Goal: Information Seeking & Learning: Learn about a topic

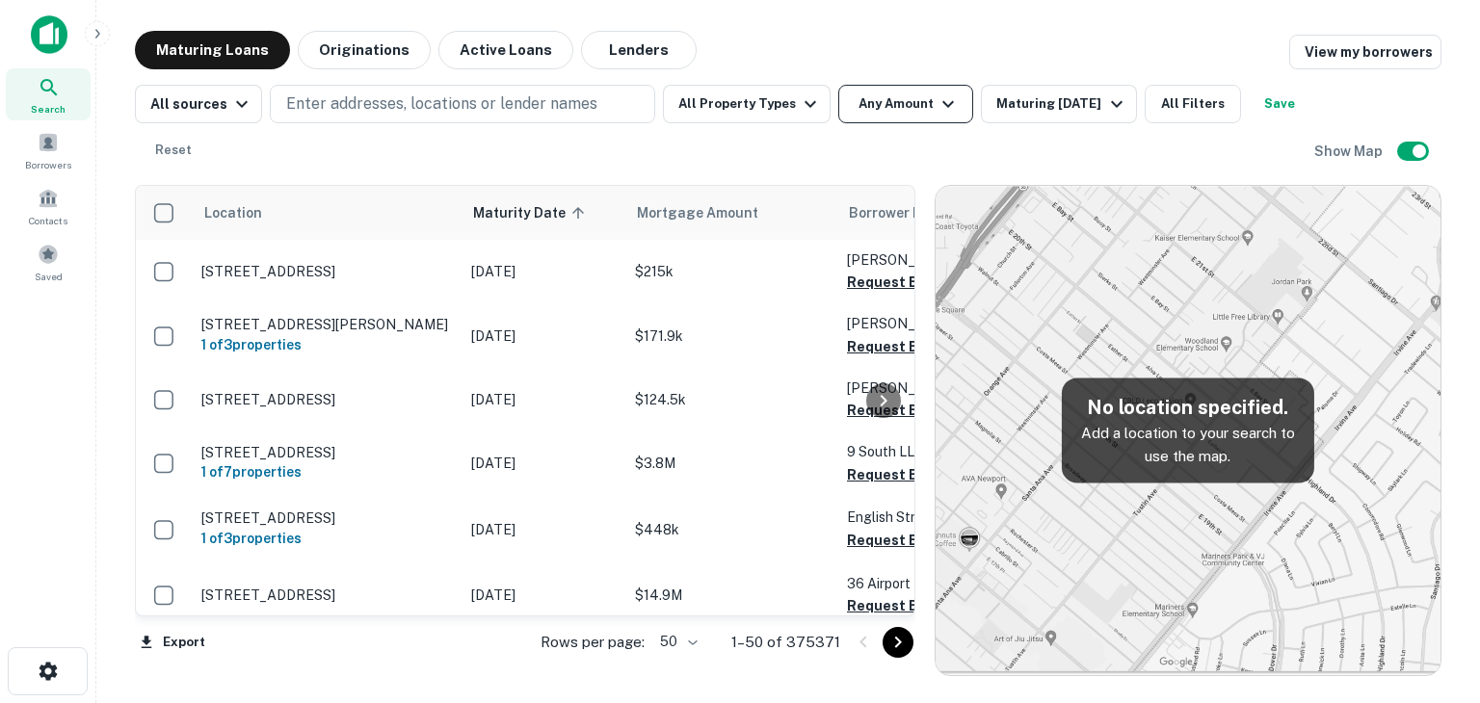
click at [860, 101] on button "Any Amount" at bounding box center [905, 104] width 135 height 39
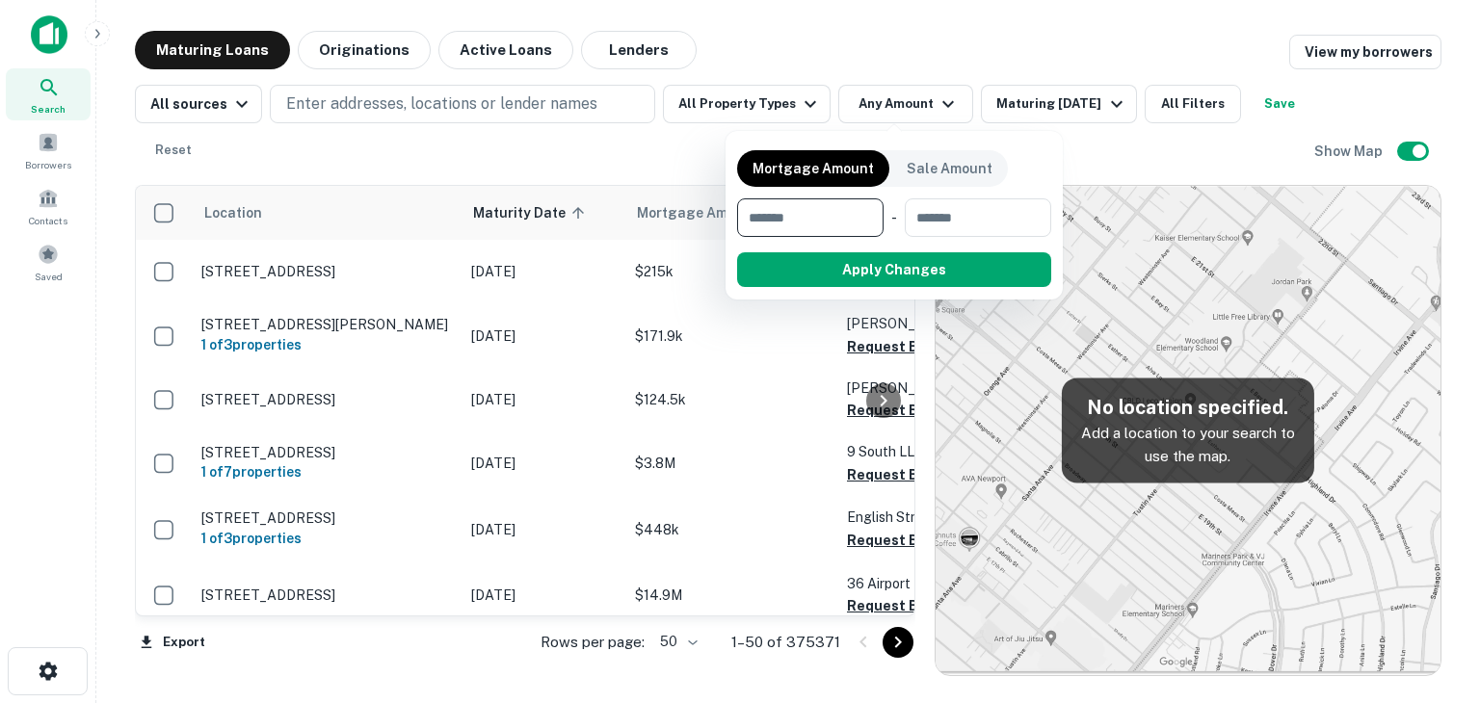
click at [824, 214] on input "number" at bounding box center [803, 217] width 133 height 39
type input "*******"
click at [1016, 217] on input "number" at bounding box center [975, 217] width 124 height 39
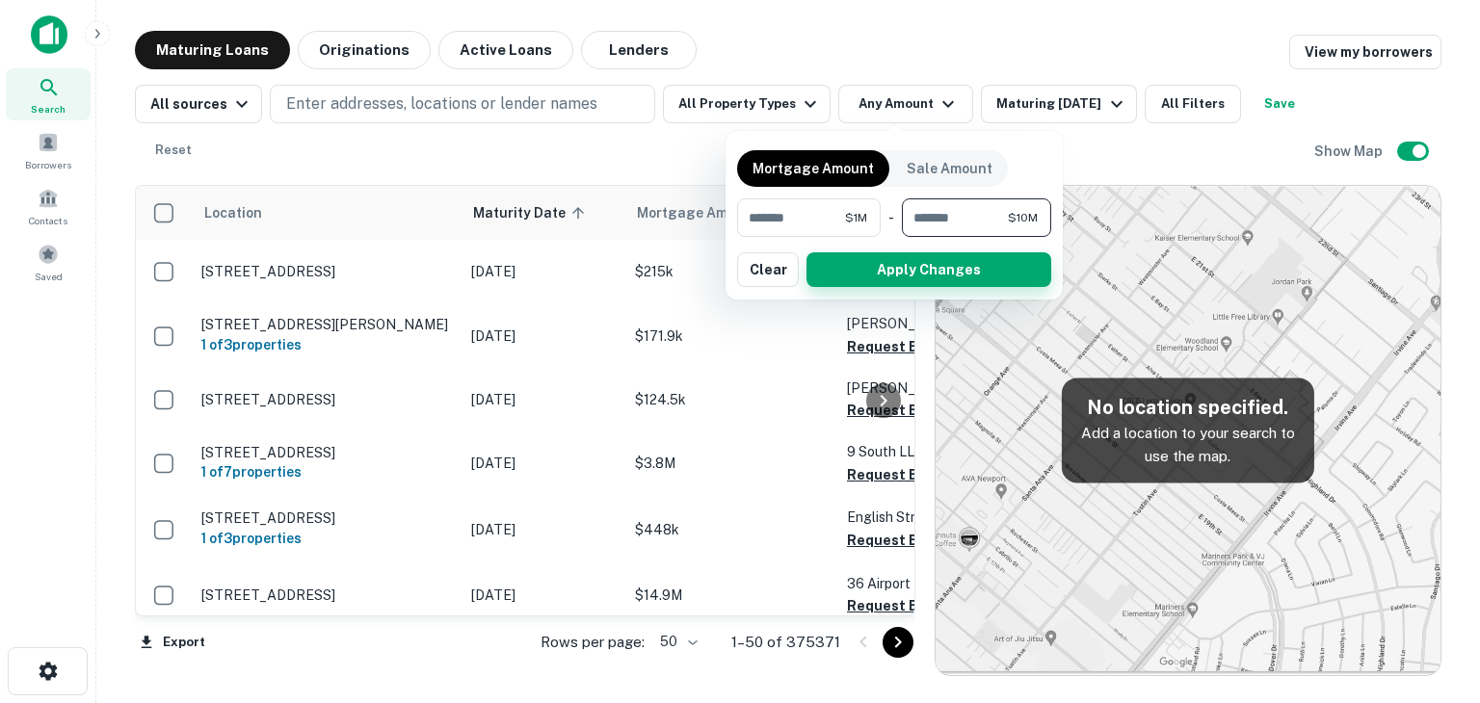
type input "********"
click at [935, 274] on button "Apply Changes" at bounding box center [928, 269] width 245 height 35
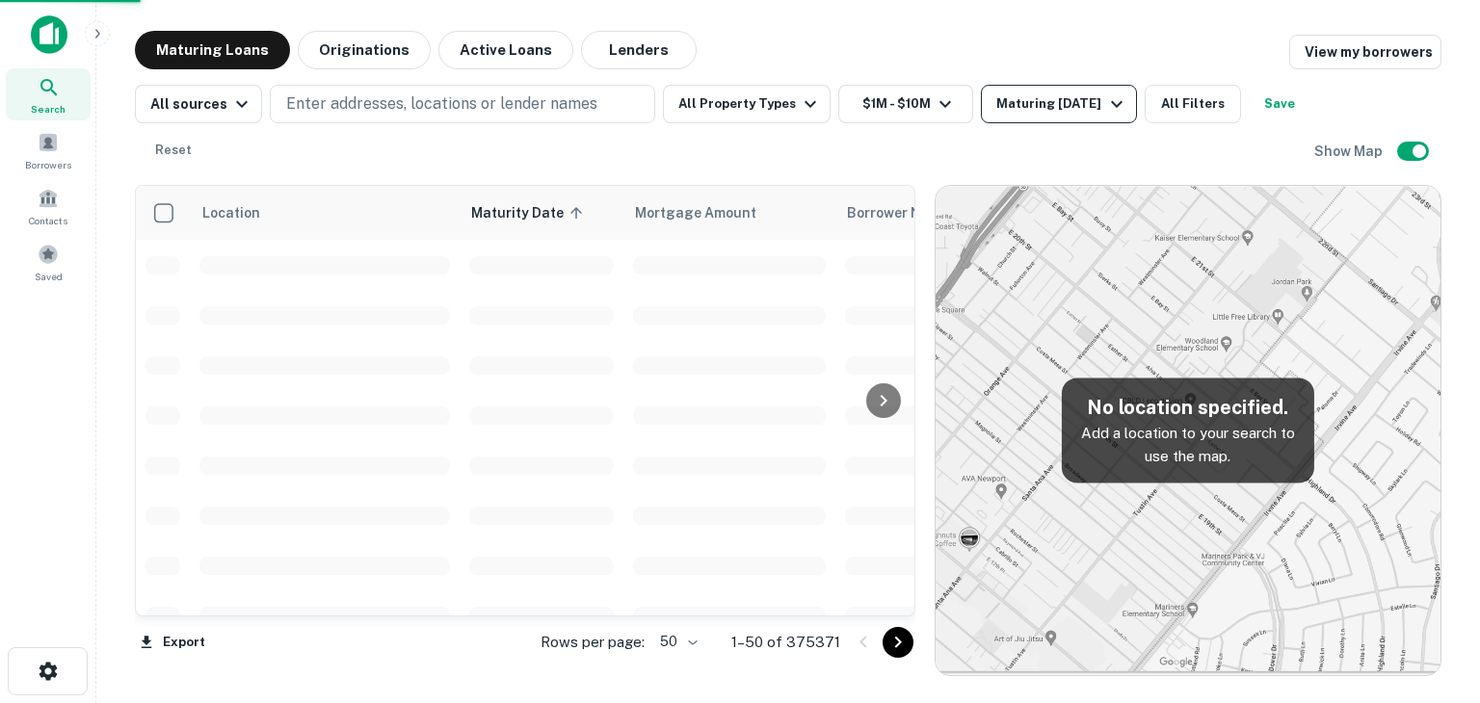
click at [1105, 101] on icon "button" at bounding box center [1116, 103] width 23 height 23
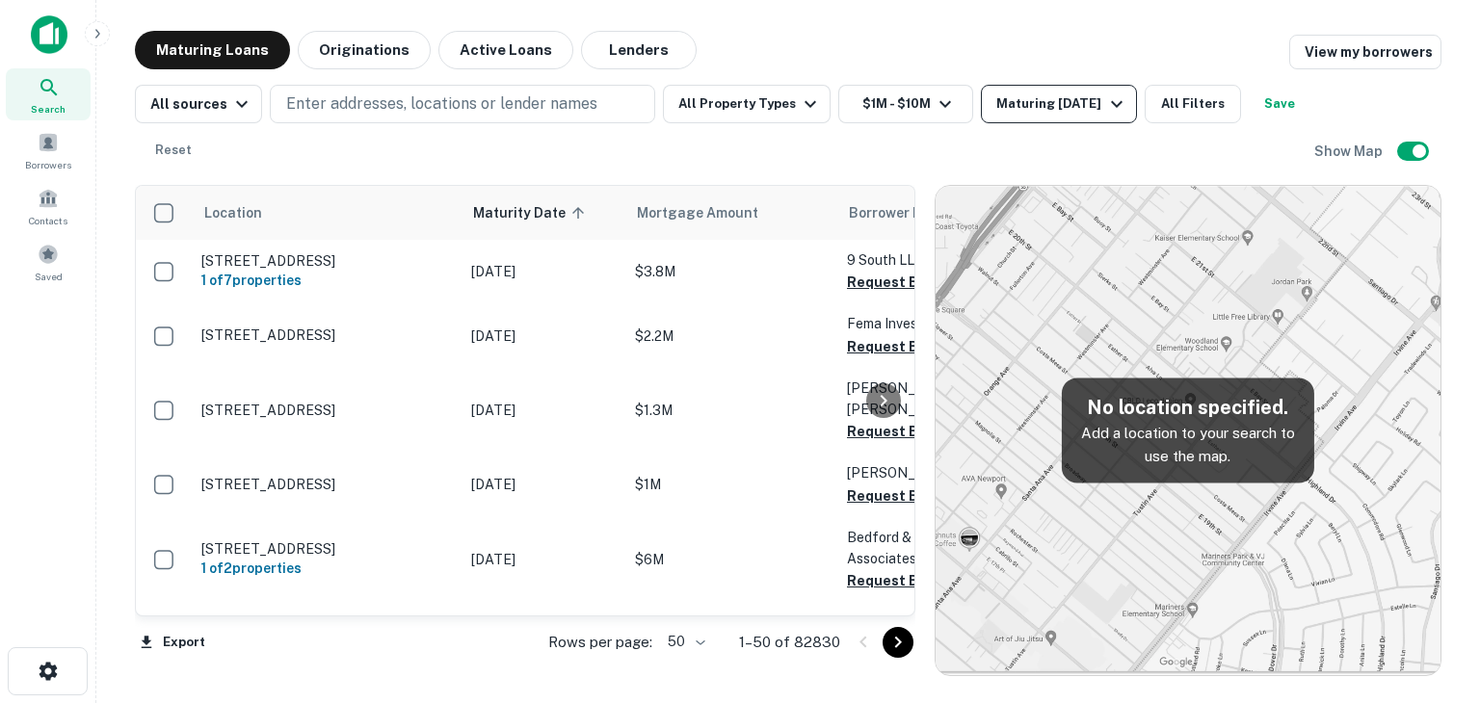
click at [1066, 97] on div "Maturing [DATE]" at bounding box center [1061, 103] width 131 height 23
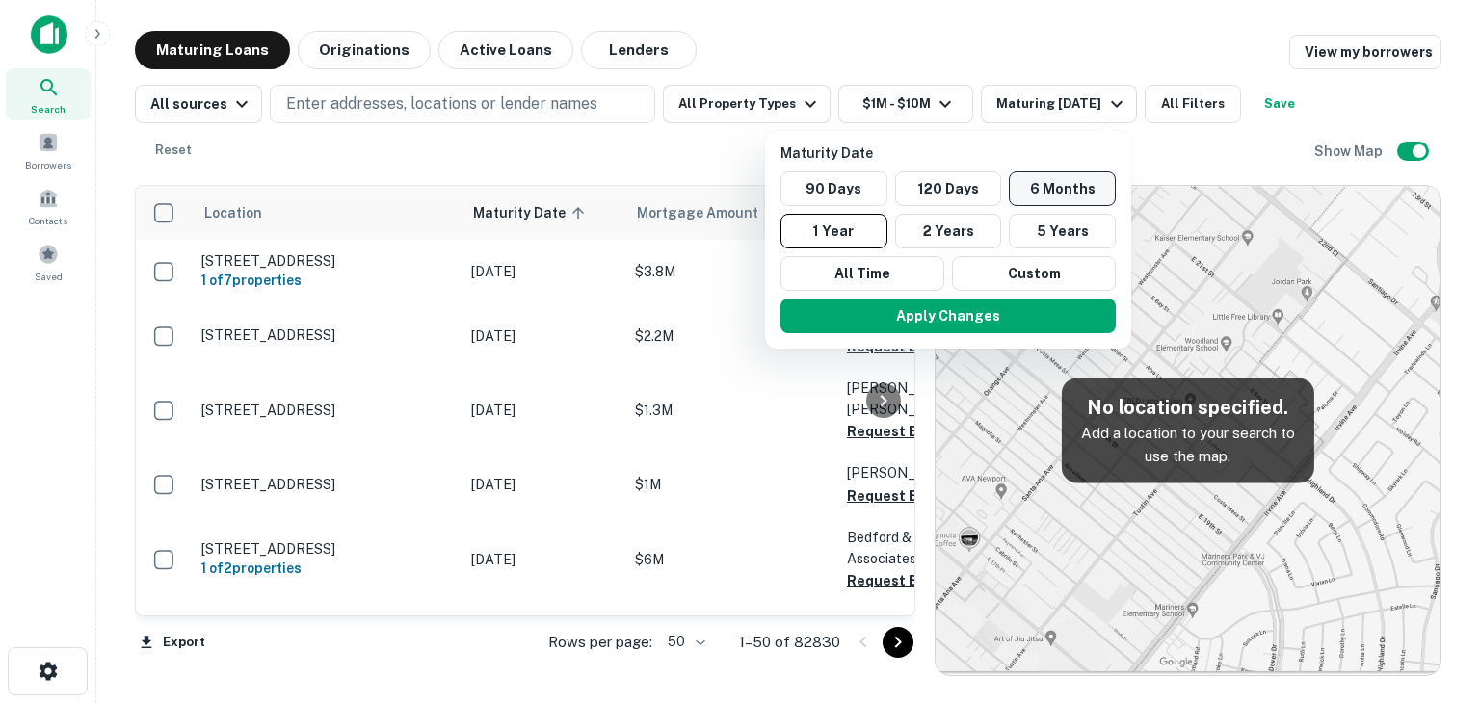
click at [1060, 184] on button "6 Months" at bounding box center [1062, 189] width 107 height 35
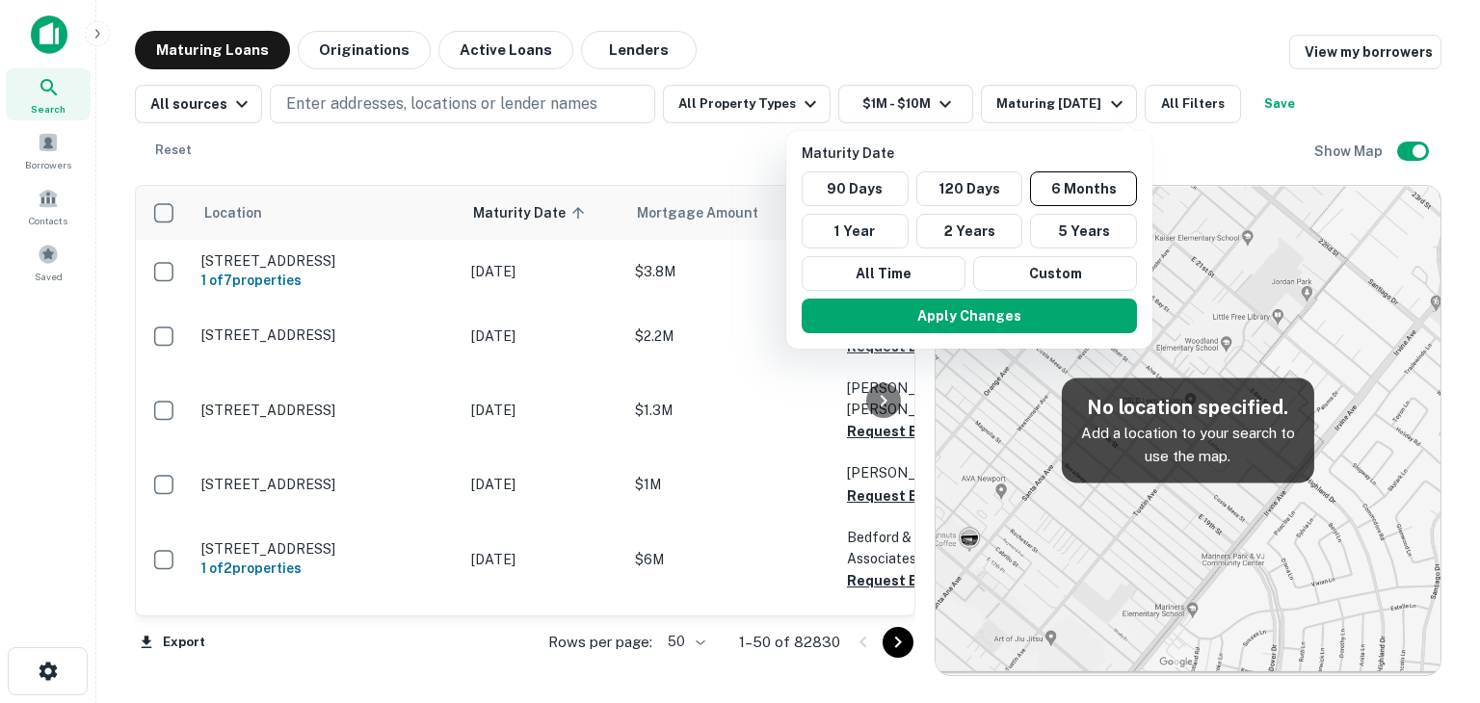
click at [1187, 105] on div at bounding box center [740, 351] width 1480 height 703
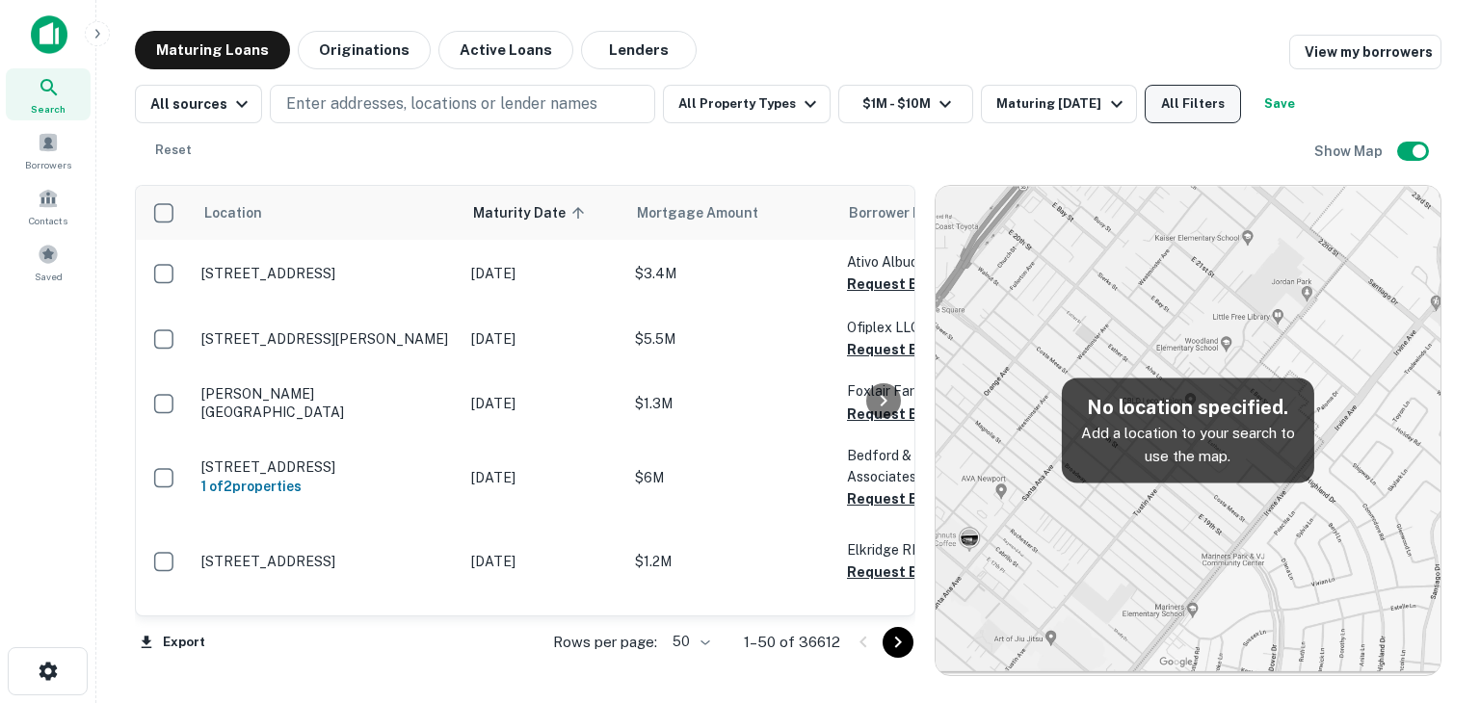
click at [1210, 108] on button "All Filters" at bounding box center [1193, 104] width 96 height 39
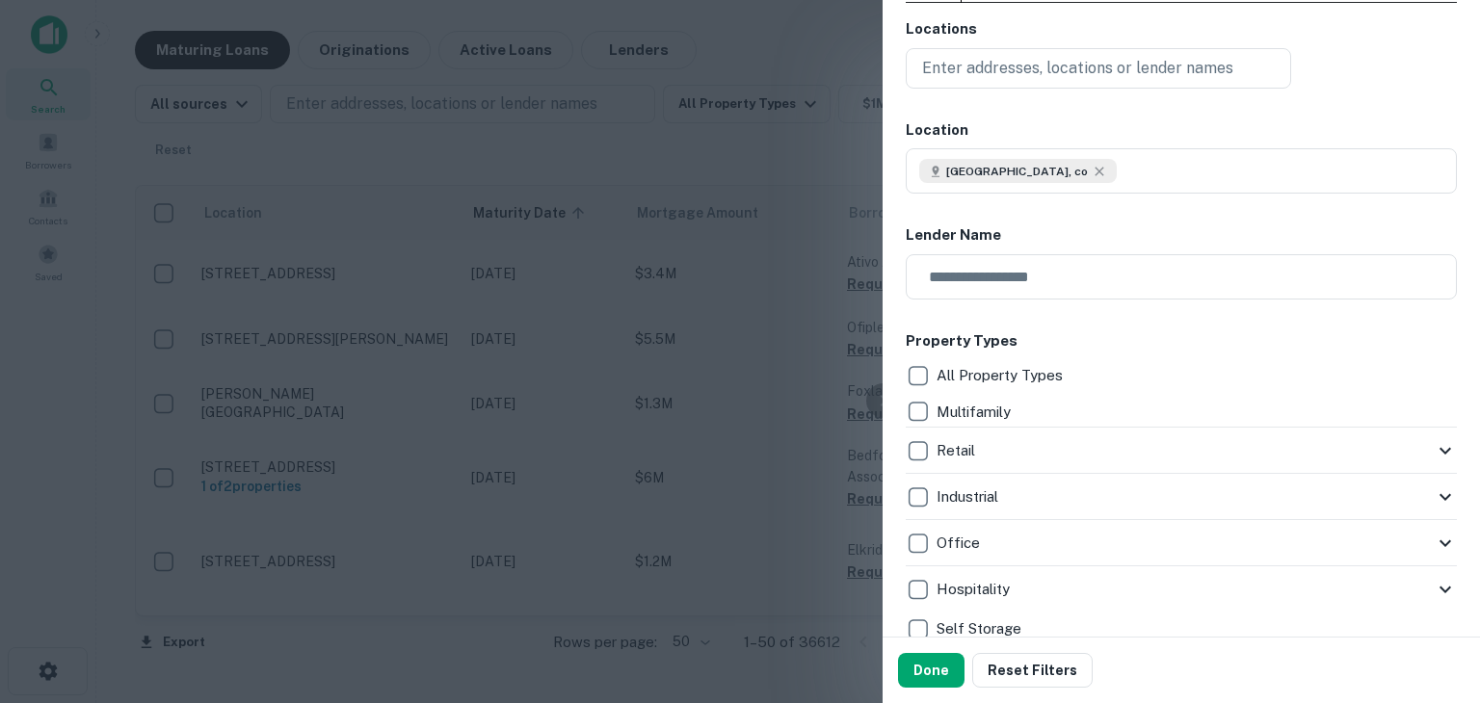
scroll to position [193, 0]
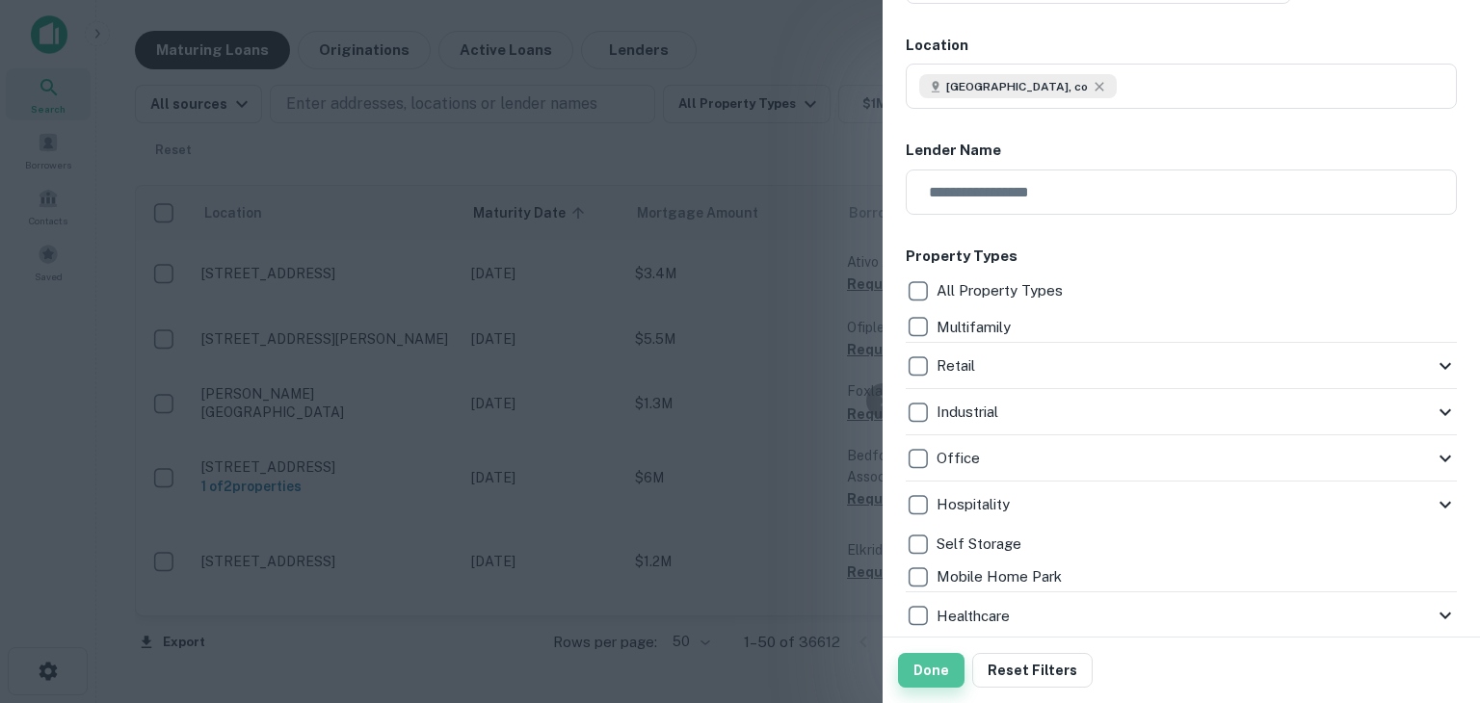
click at [919, 671] on button "Done" at bounding box center [931, 670] width 66 height 35
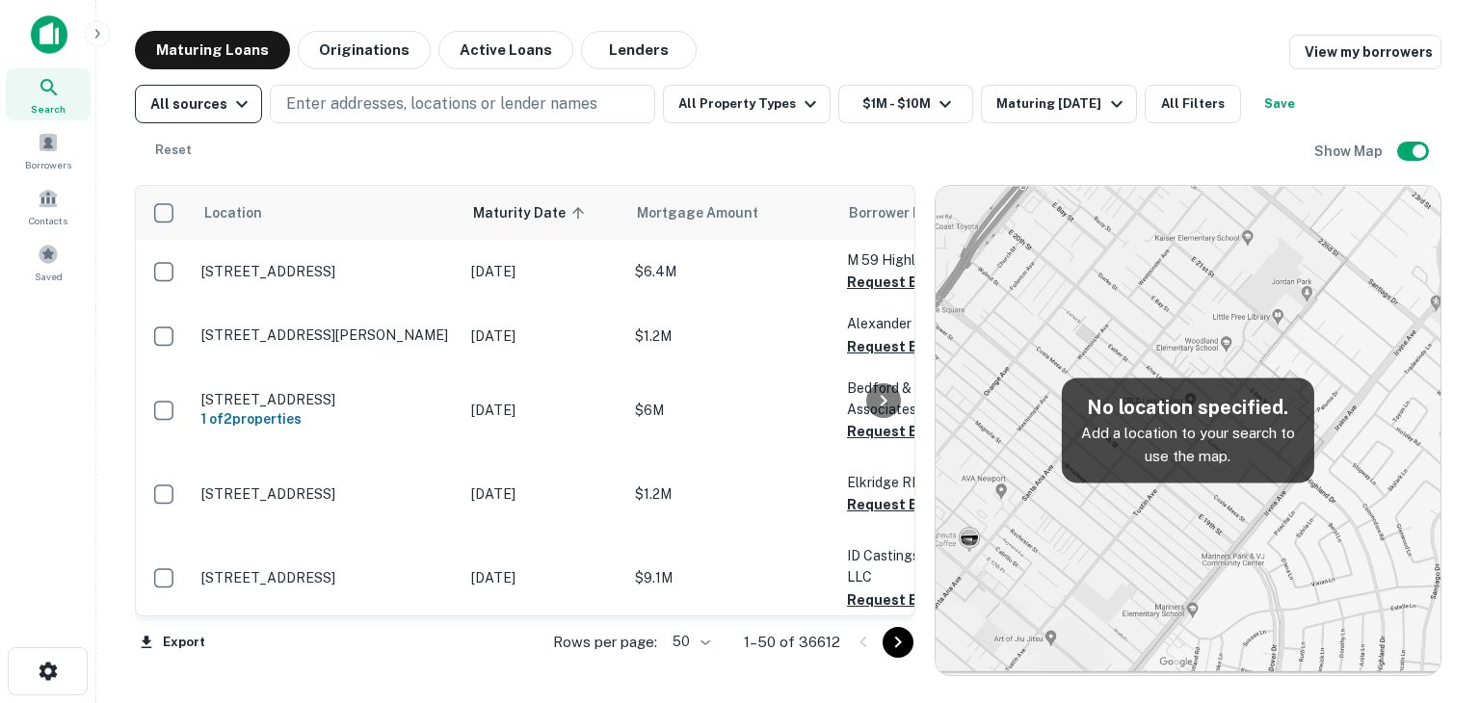
click at [239, 101] on icon "button" at bounding box center [241, 103] width 23 height 23
click at [309, 101] on div at bounding box center [740, 351] width 1480 height 703
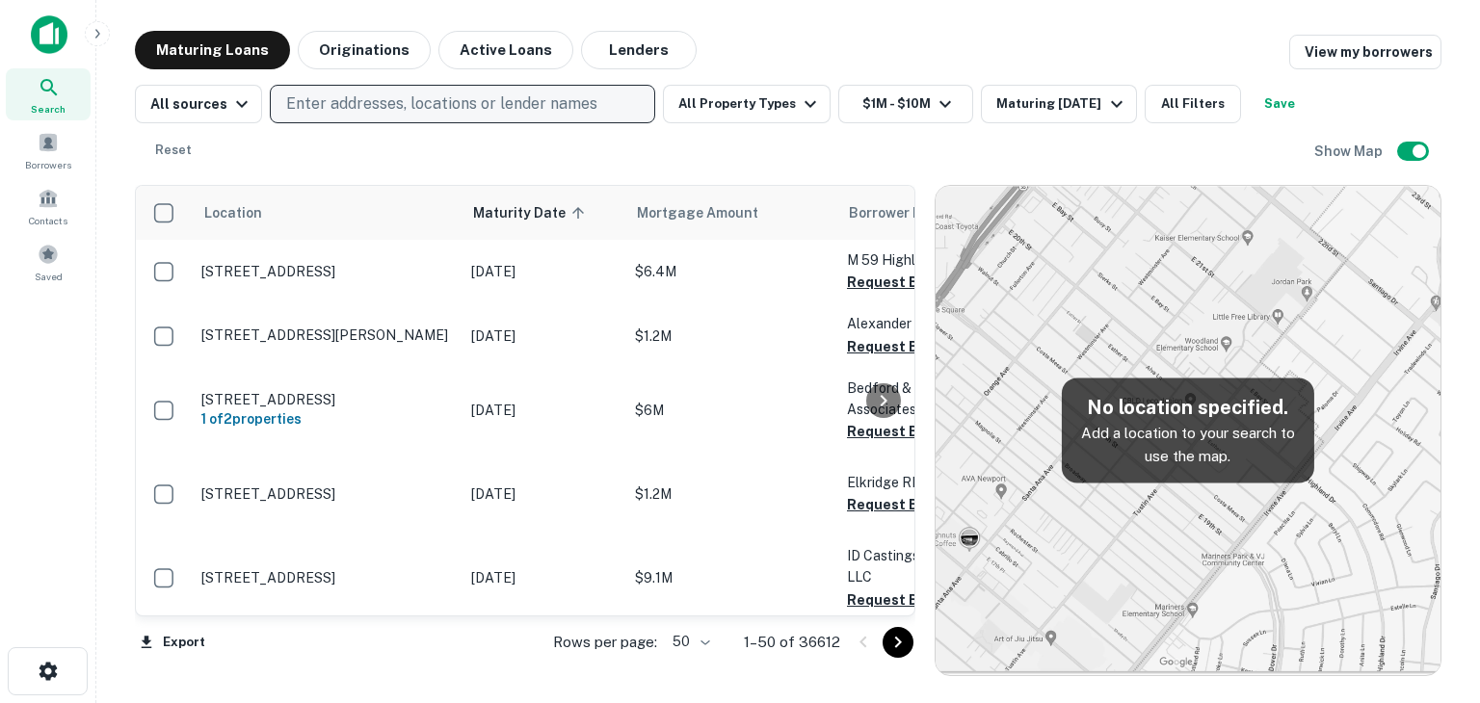
click at [356, 103] on p "Enter addresses, locations or lender names" at bounding box center [441, 103] width 311 height 23
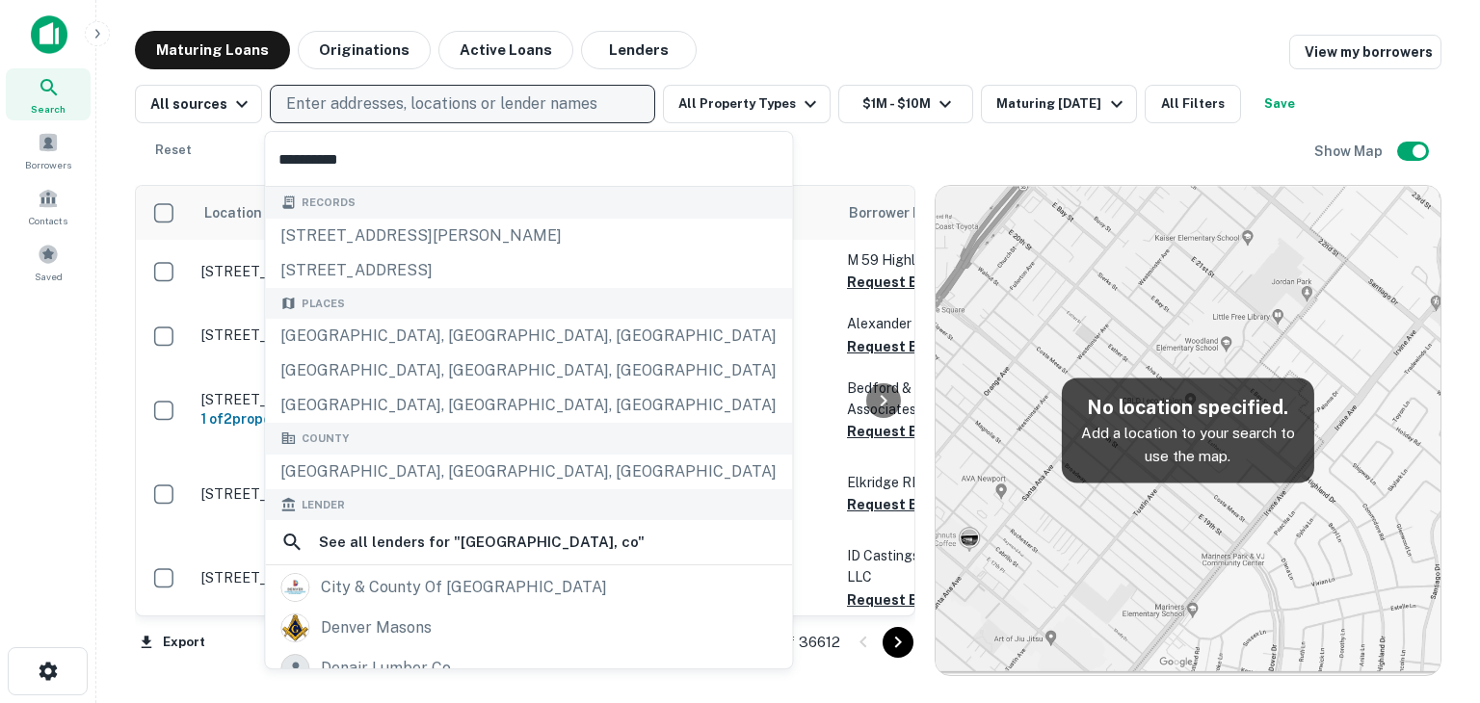
type input "**********"
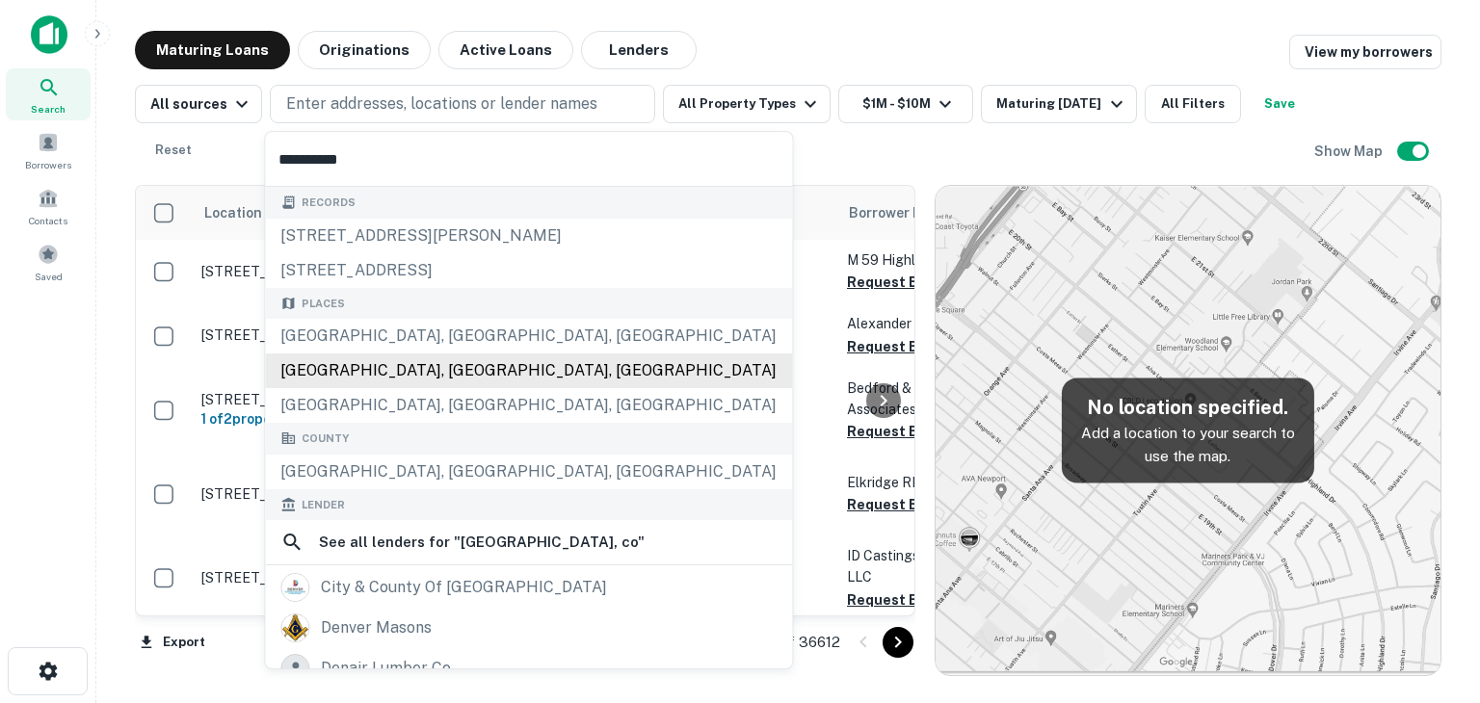
click at [371, 373] on div "Places [GEOGRAPHIC_DATA], [GEOGRAPHIC_DATA], [GEOGRAPHIC_DATA] [GEOGRAPHIC_DATA…" at bounding box center [528, 356] width 527 height 136
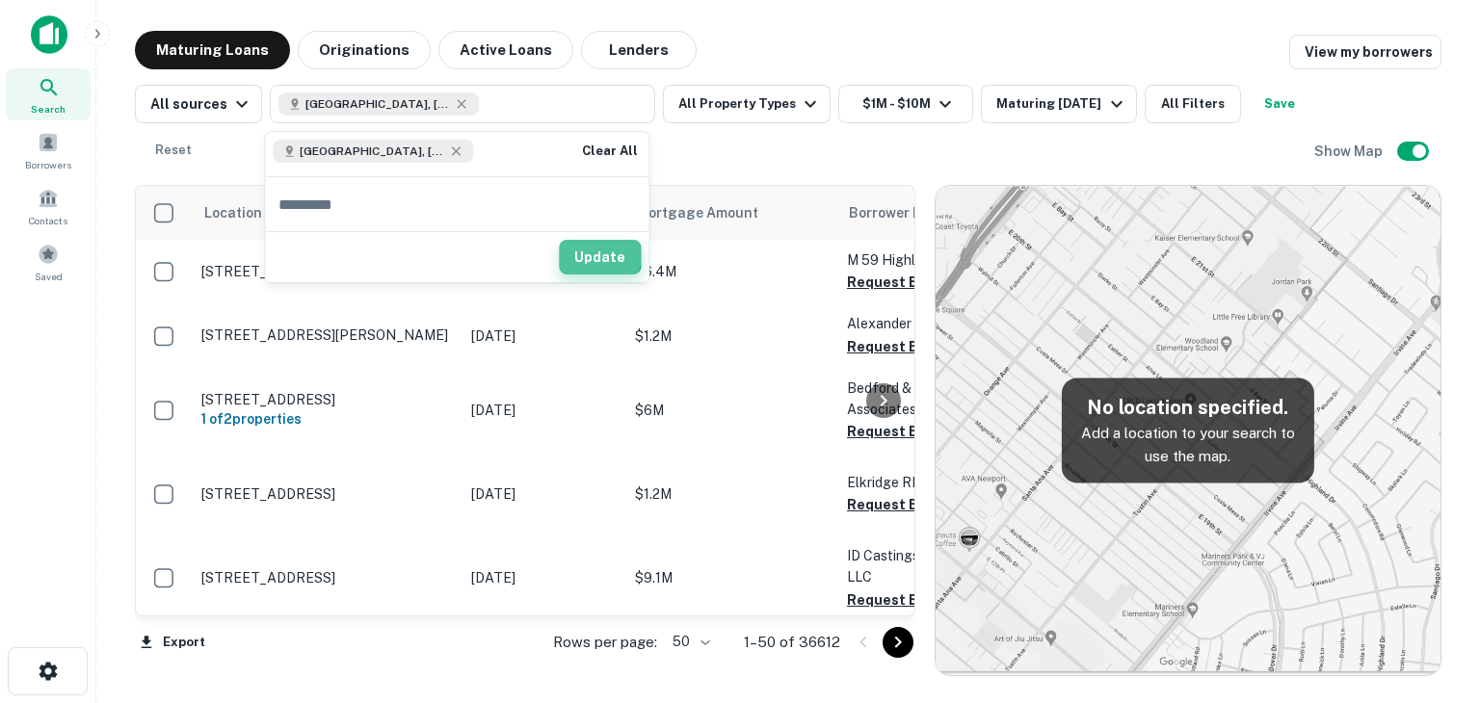
click at [583, 255] on button "Update" at bounding box center [600, 257] width 82 height 35
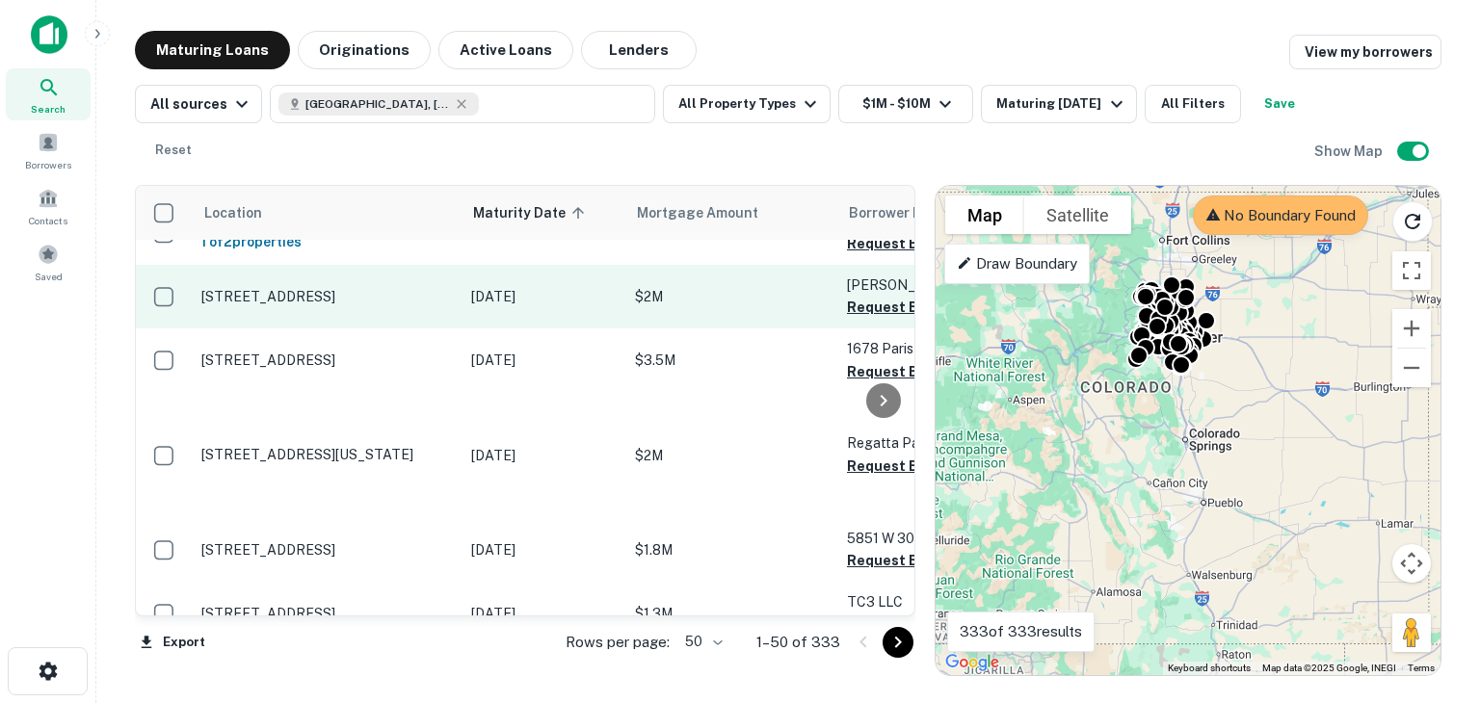
scroll to position [96, 0]
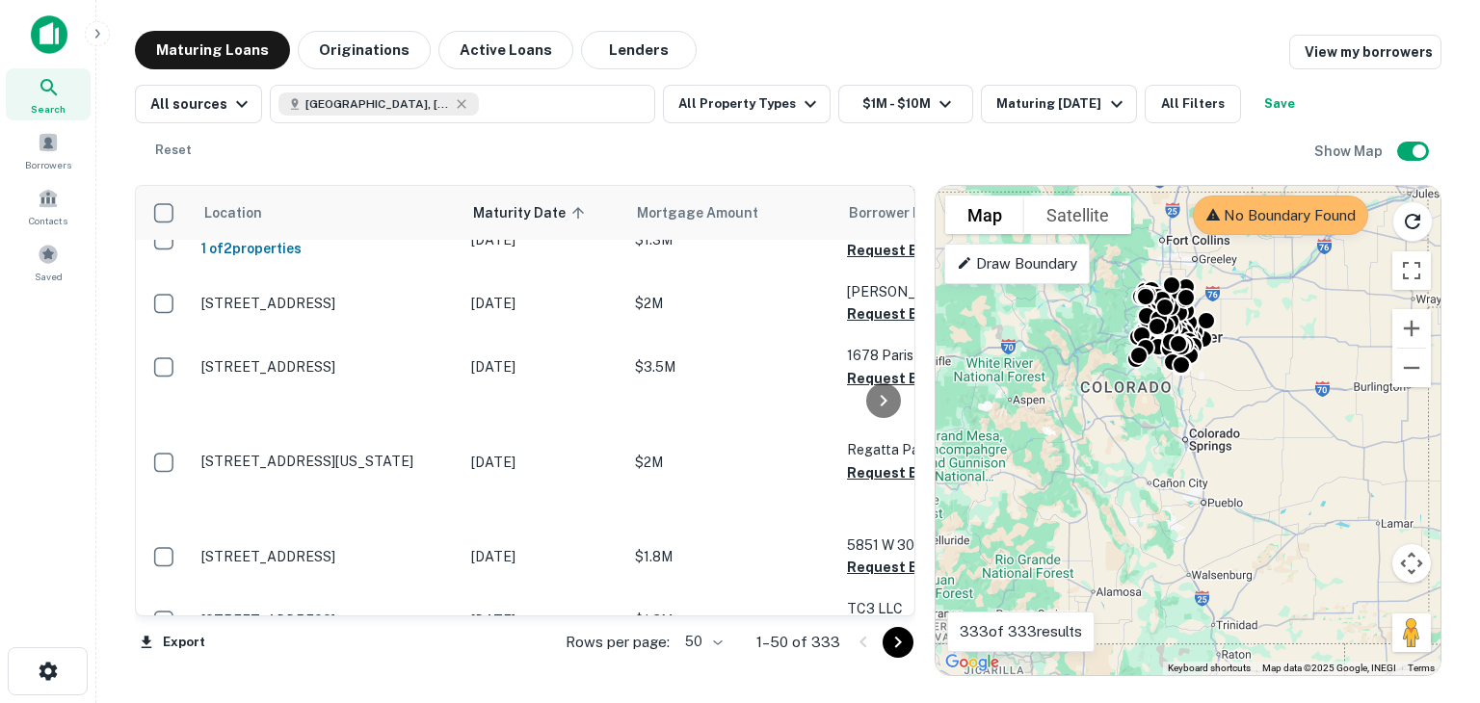
click at [897, 645] on icon "Go to next page" at bounding box center [897, 643] width 7 height 12
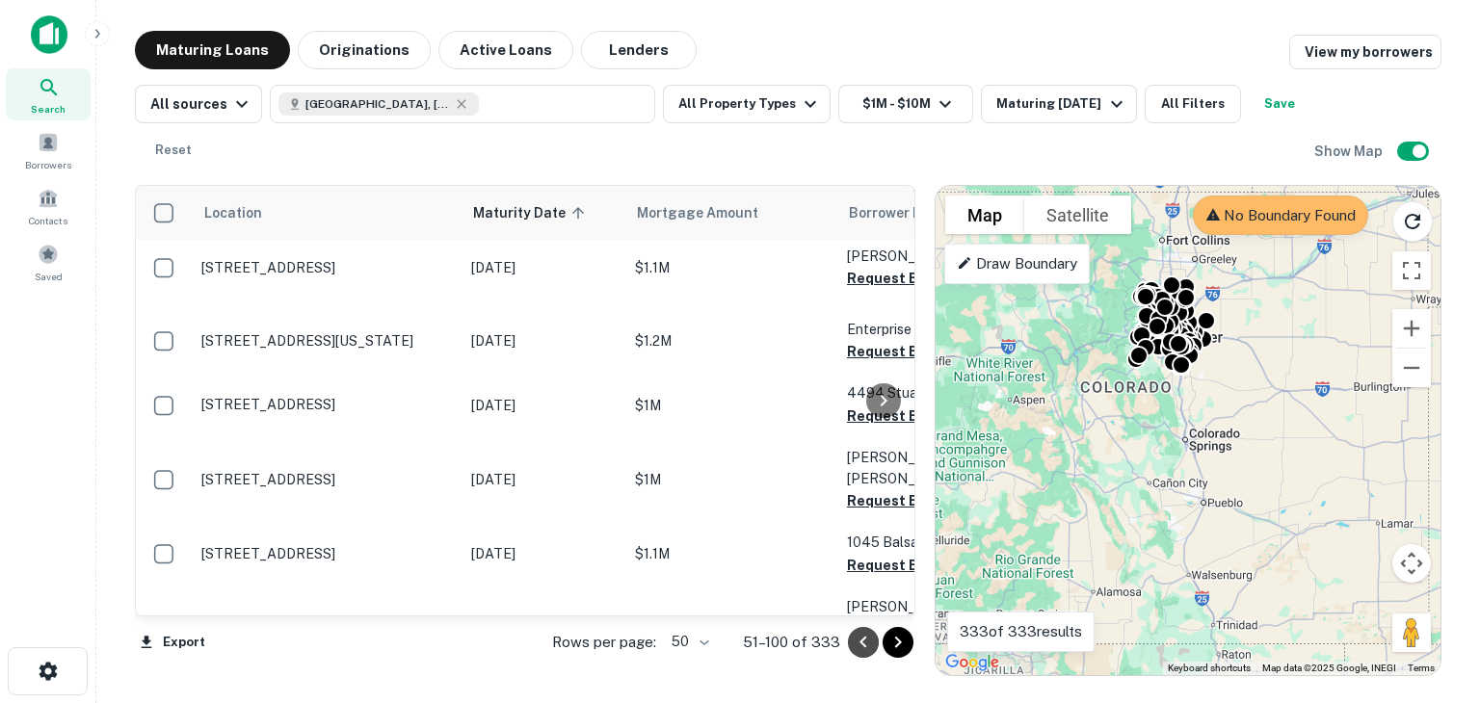
click at [864, 638] on icon "Go to previous page" at bounding box center [862, 642] width 7 height 12
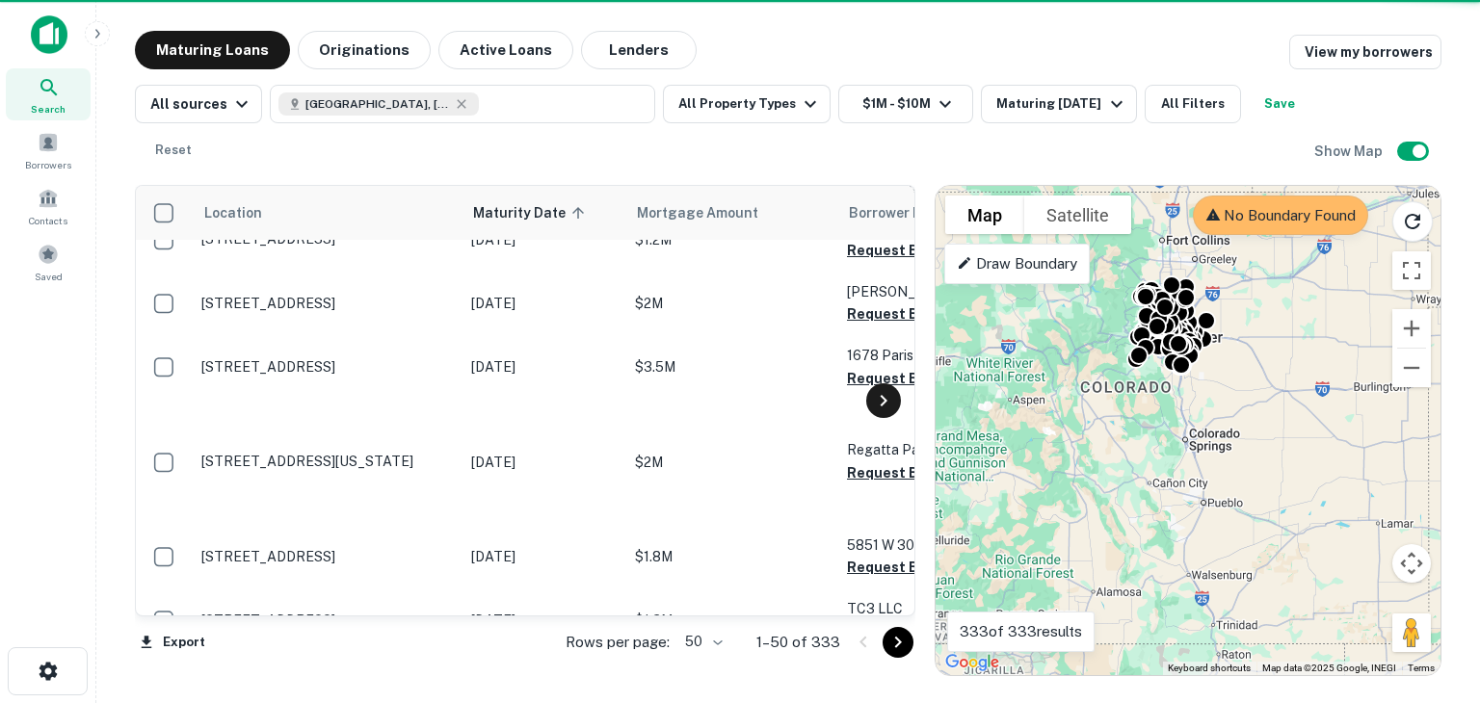
click at [882, 398] on icon at bounding box center [883, 400] width 23 height 23
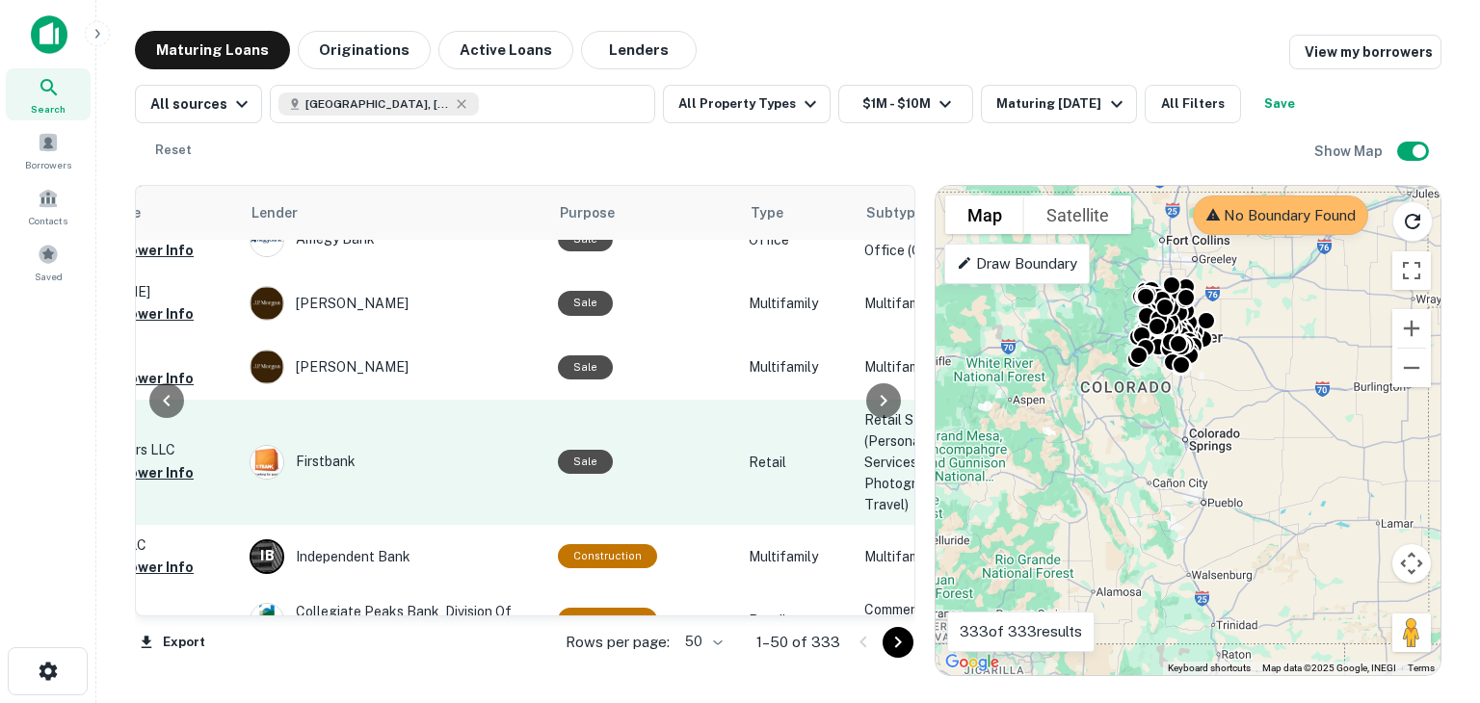
scroll to position [0, 809]
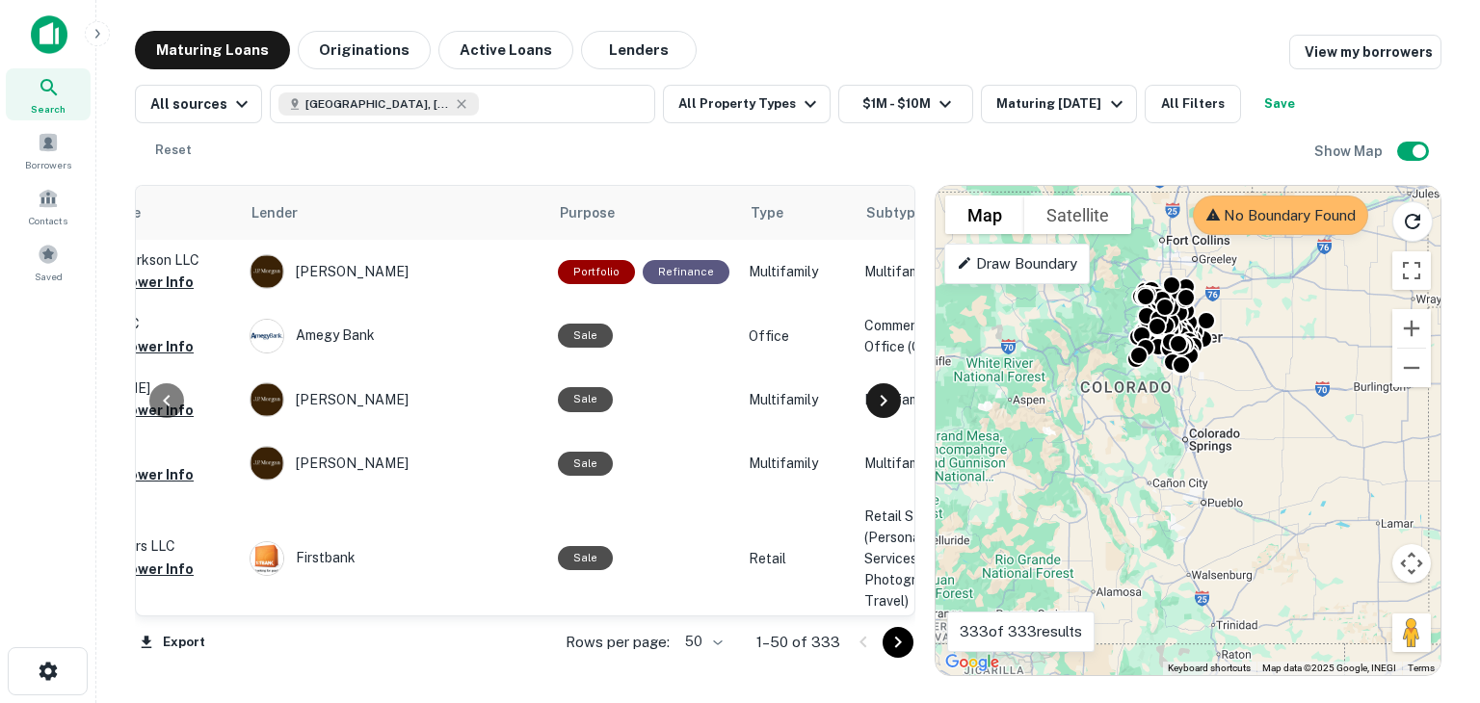
click at [878, 399] on icon at bounding box center [883, 400] width 23 height 23
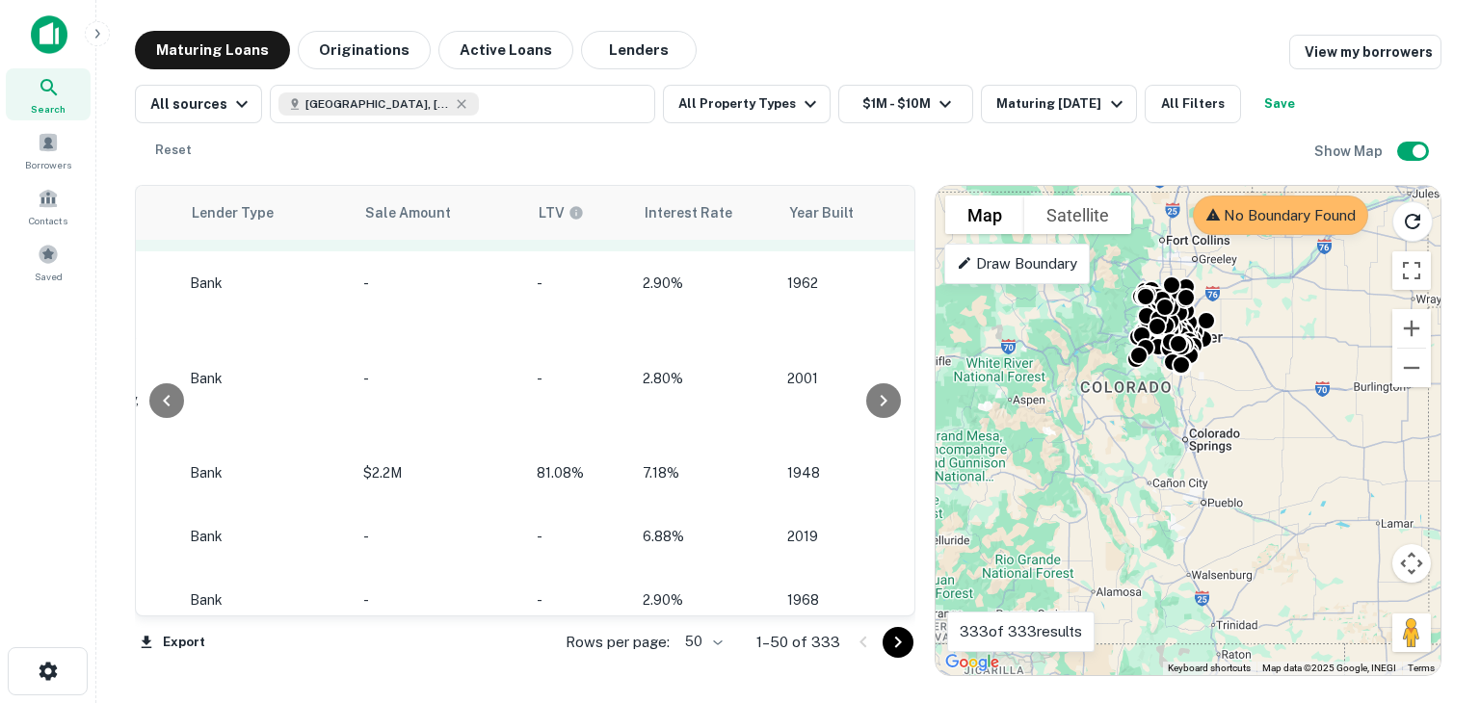
scroll to position [193, 1619]
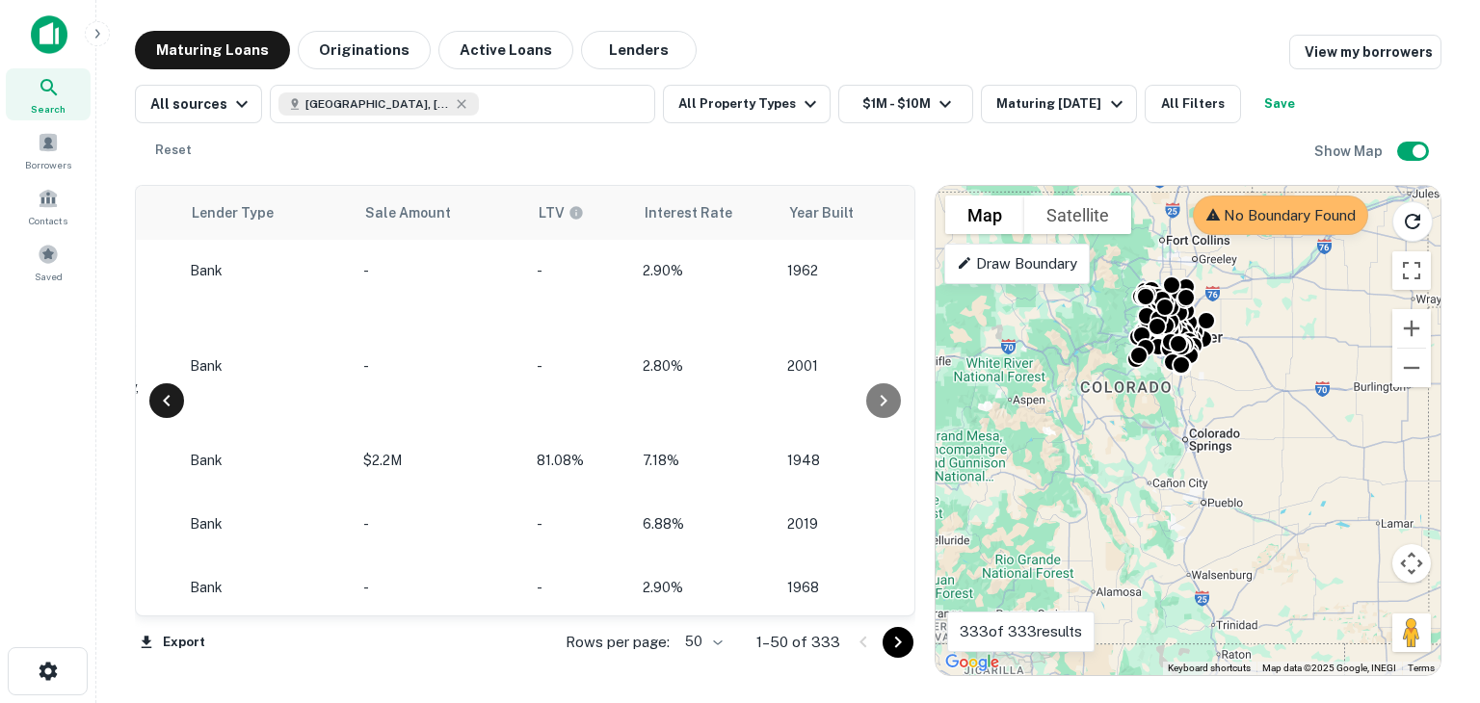
click at [158, 402] on icon at bounding box center [166, 400] width 23 height 23
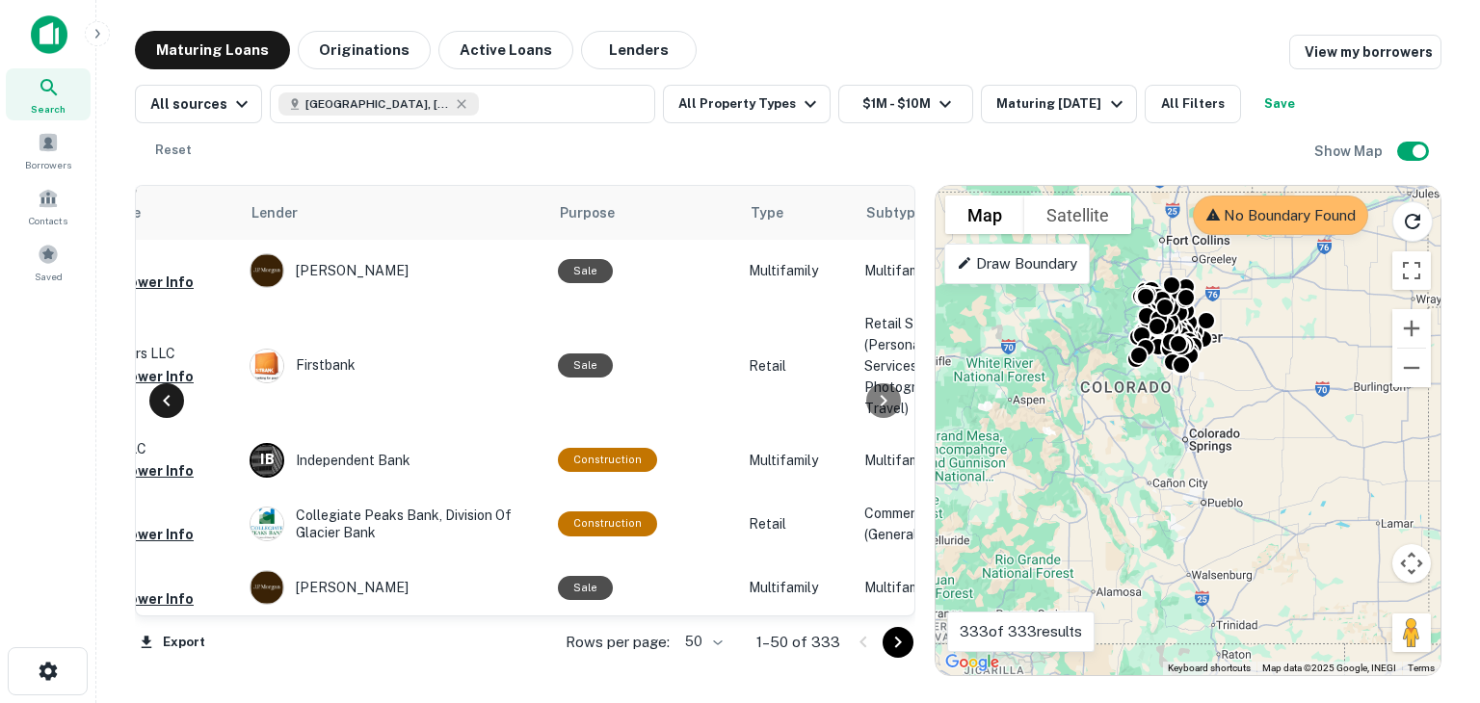
click at [158, 402] on icon at bounding box center [166, 400] width 23 height 23
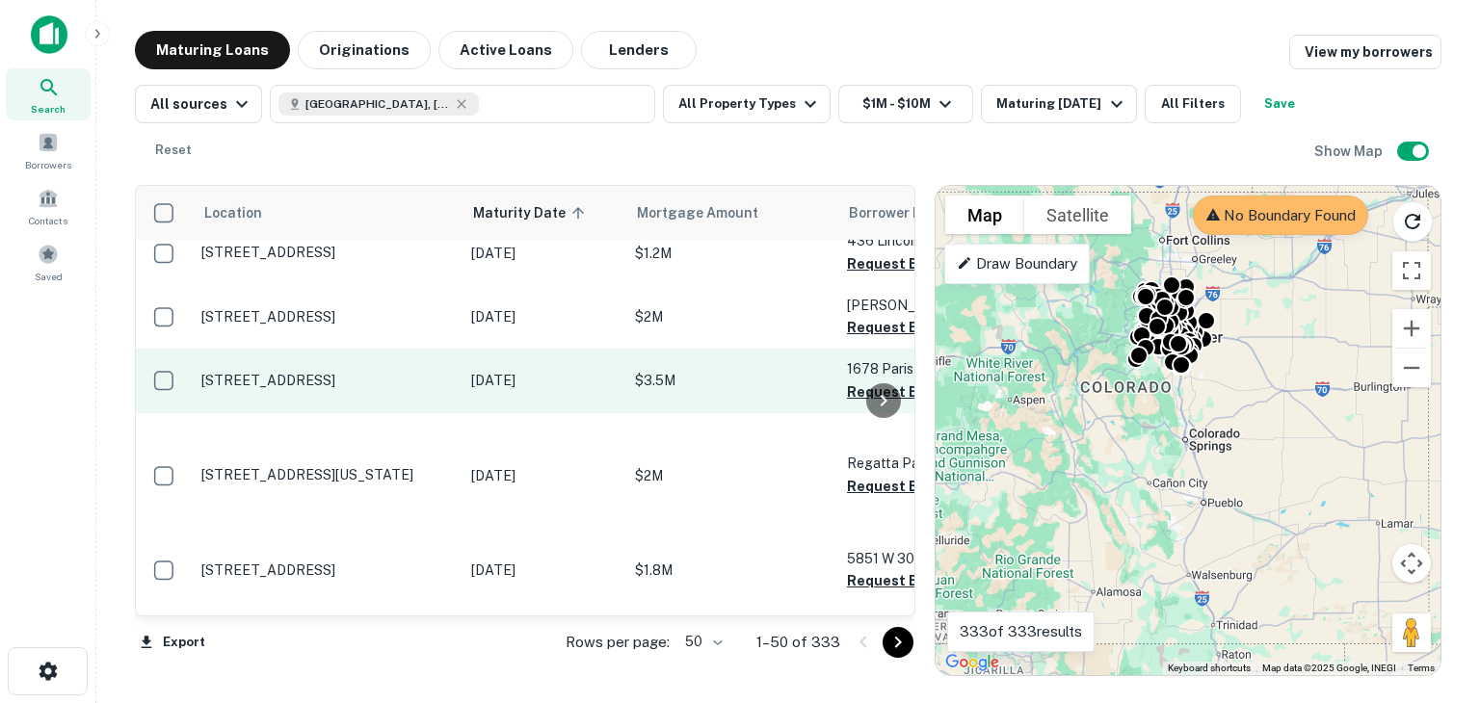
scroll to position [0, 0]
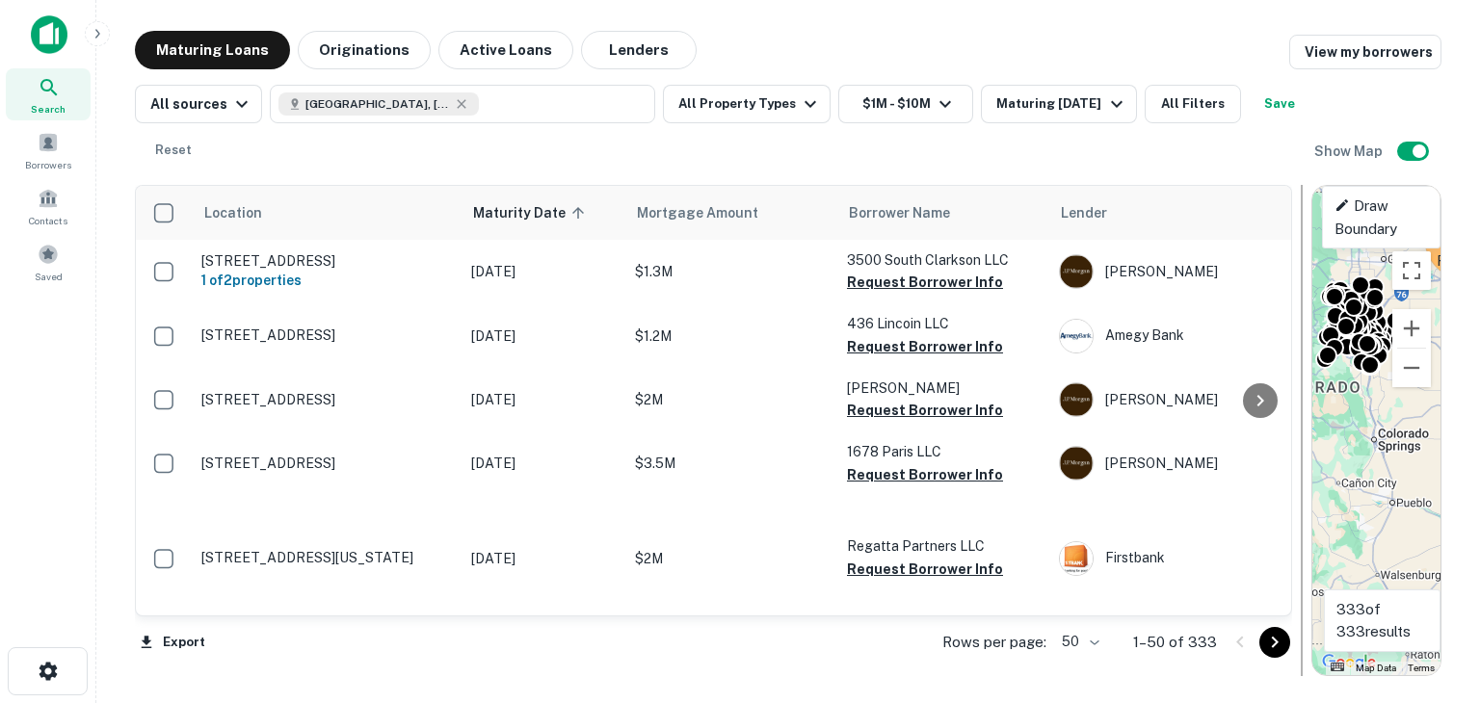
drag, startPoint x: 922, startPoint y: 339, endPoint x: 1307, endPoint y: 313, distance: 386.3
click at [1307, 313] on div at bounding box center [1301, 430] width 19 height 491
click at [50, 34] on img at bounding box center [49, 34] width 37 height 39
